Goal: Information Seeking & Learning: Learn about a topic

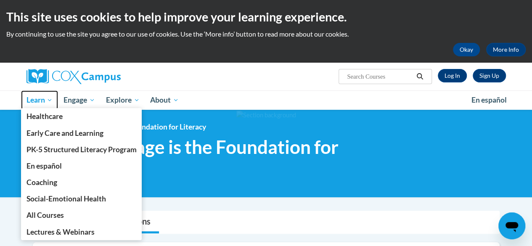
click at [47, 92] on link "Learn" at bounding box center [39, 99] width 37 height 19
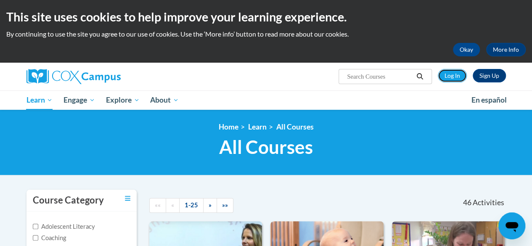
click at [449, 76] on link "Log In" at bounding box center [452, 75] width 29 height 13
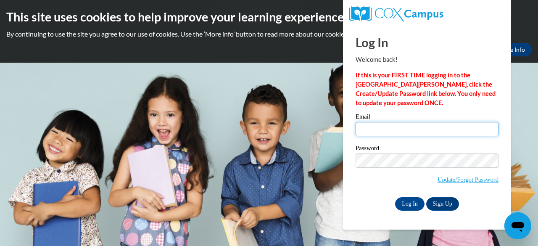
type input "medlin.monica.b@muscogee.k12.ga.us"
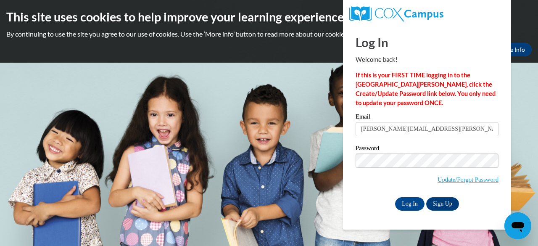
click at [415, 203] on input "Log In" at bounding box center [409, 203] width 29 height 13
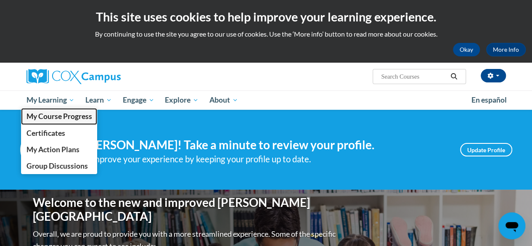
click at [60, 115] on span "My Course Progress" at bounding box center [59, 116] width 66 height 9
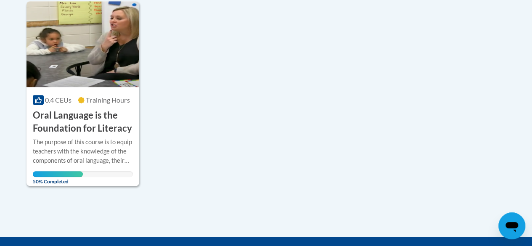
scroll to position [217, 0]
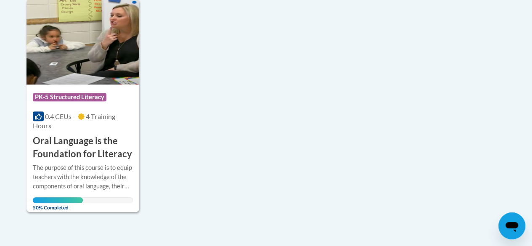
click at [99, 124] on div "0.4 CEUs 4 Training Hours" at bounding box center [83, 121] width 100 height 18
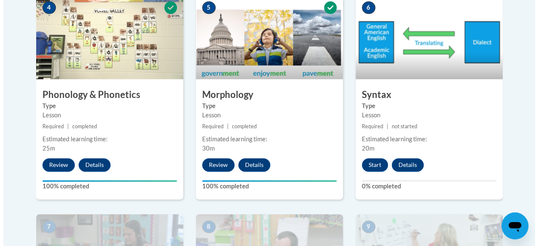
scroll to position [564, 0]
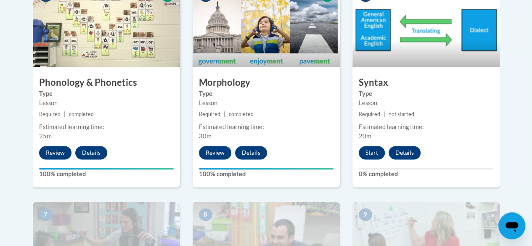
click at [359, 155] on button "Start" at bounding box center [372, 152] width 26 height 13
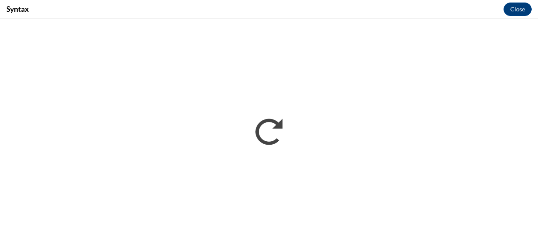
scroll to position [0, 0]
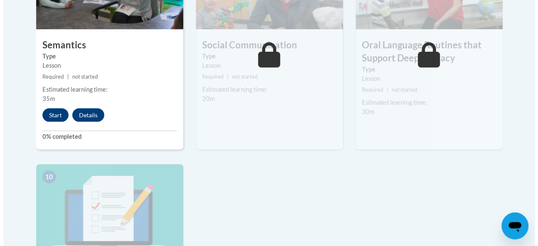
scroll to position [822, 0]
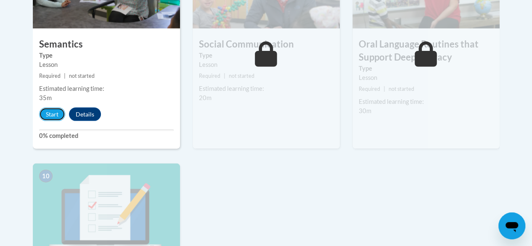
click at [50, 112] on button "Start" at bounding box center [52, 114] width 26 height 13
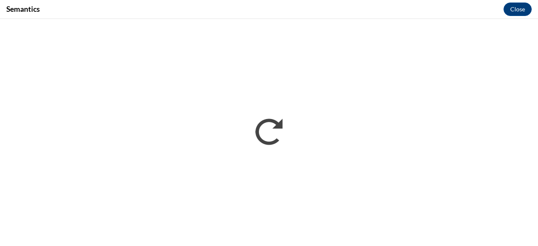
scroll to position [0, 0]
